Goal: Information Seeking & Learning: Check status

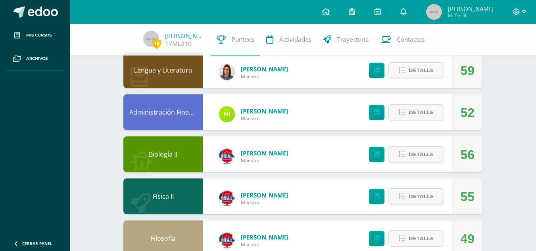
scroll to position [74, 0]
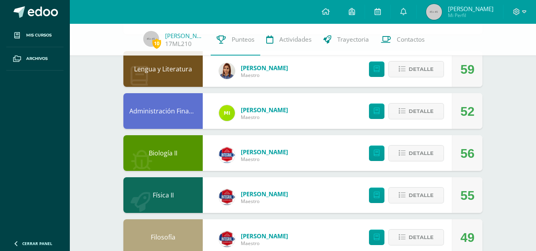
drag, startPoint x: 541, startPoint y: 34, endPoint x: 541, endPoint y: 58, distance: 24.2
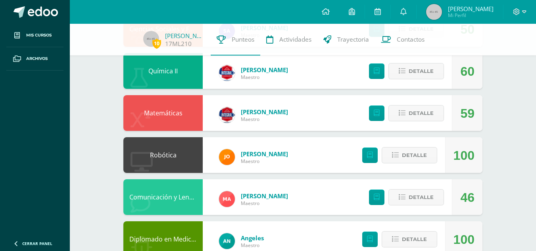
scroll to position [472, 0]
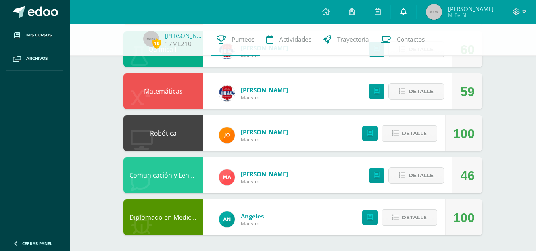
click at [407, 14] on icon at bounding box center [403, 11] width 6 height 7
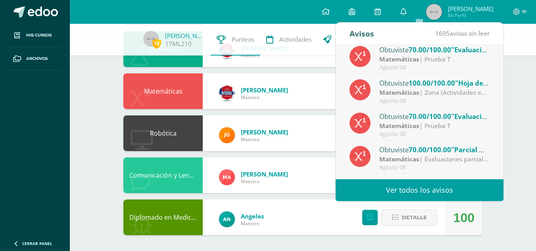
scroll to position [107, 0]
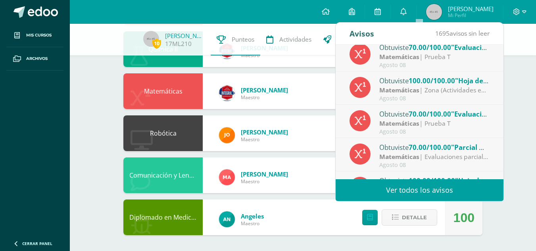
click at [450, 189] on link "Ver todos los avisos" at bounding box center [420, 190] width 168 height 22
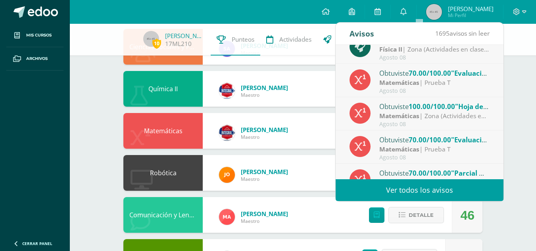
scroll to position [67, 0]
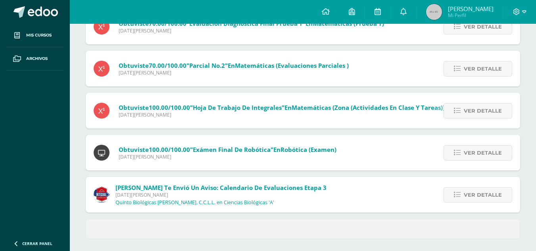
scroll to position [324, 0]
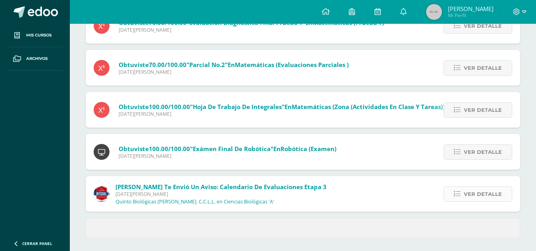
click at [484, 192] on span "Ver detalle" at bounding box center [483, 194] width 38 height 15
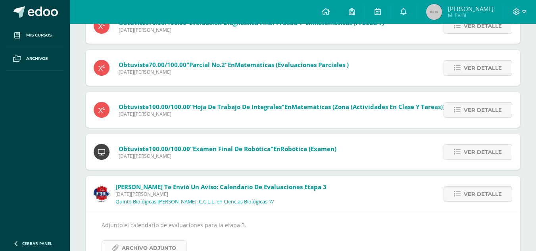
click at [160, 245] on span "Archivo Adjunto" at bounding box center [149, 248] width 54 height 15
